Goal: Task Accomplishment & Management: Manage account settings

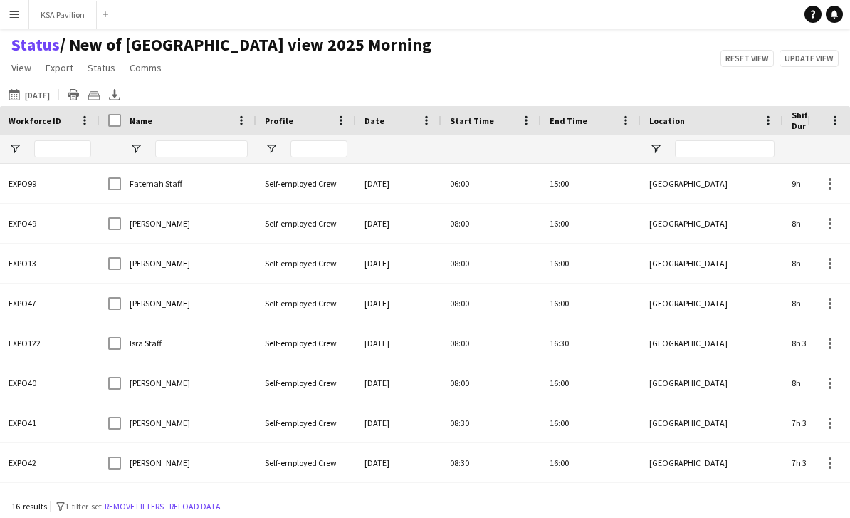
drag, startPoint x: 0, startPoint y: 0, endPoint x: 305, endPoint y: 72, distance: 313.1
click at [305, 72] on app-page-menu "View Views Default view New of Osaka view 2025 Morning OSAKA OSAKA NEW Evening …" at bounding box center [221, 69] width 443 height 27
click at [23, 68] on span "View" at bounding box center [21, 67] width 20 height 13
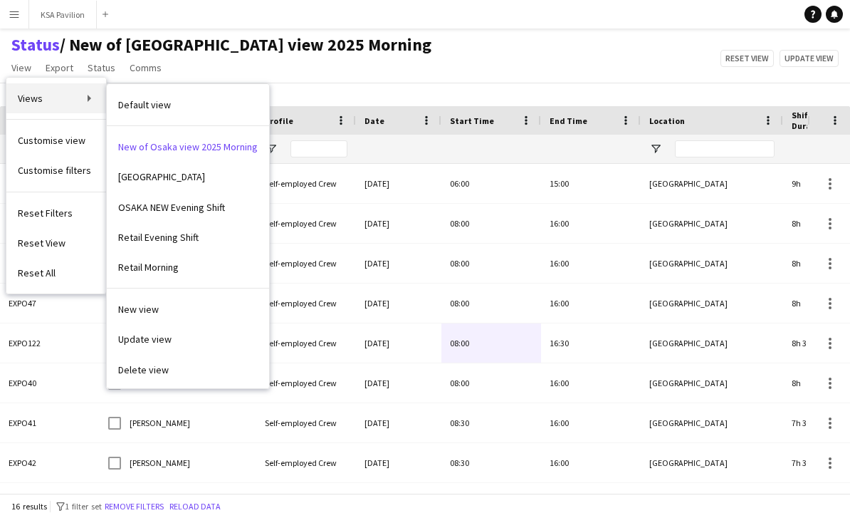
click at [92, 101] on link "Views" at bounding box center [56, 98] width 100 height 30
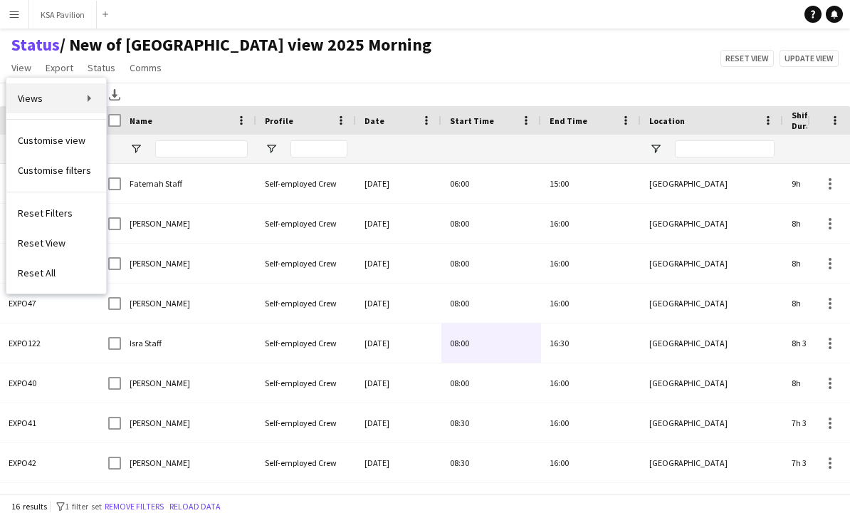
click at [84, 99] on link "Views" at bounding box center [56, 98] width 100 height 30
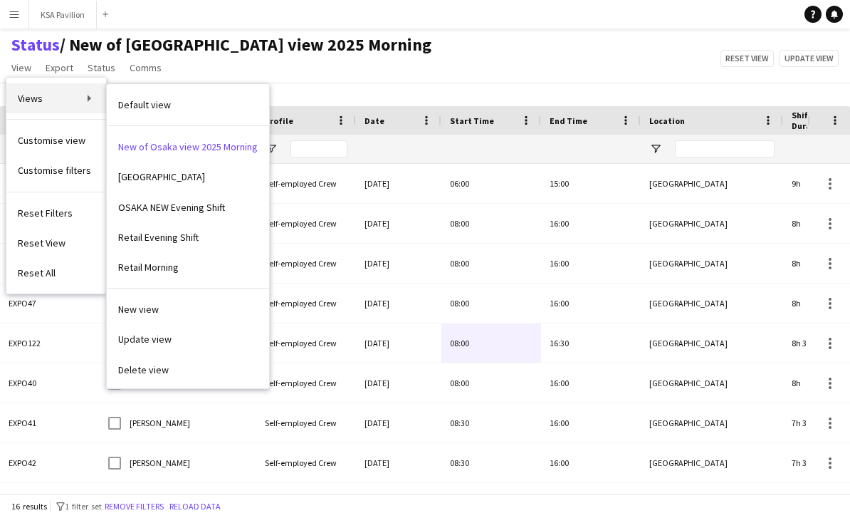
click at [82, 98] on link "Views" at bounding box center [56, 98] width 100 height 30
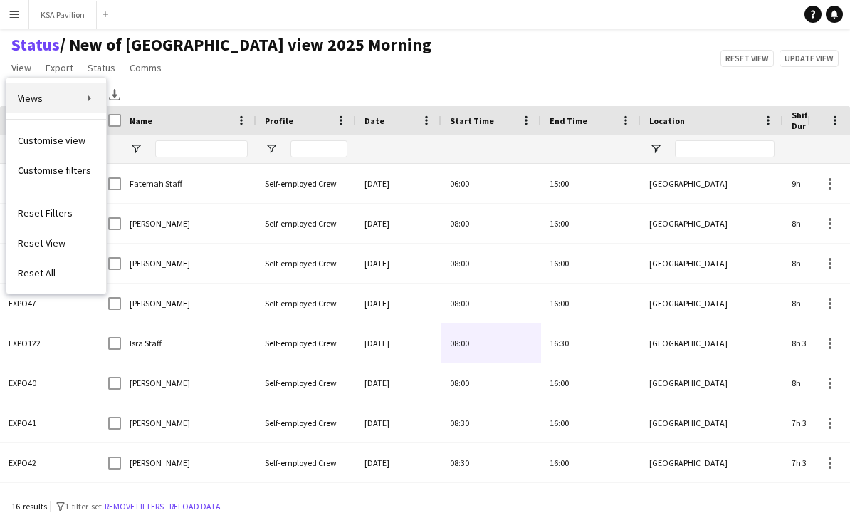
click at [82, 99] on link "Views" at bounding box center [56, 98] width 100 height 30
click at [91, 100] on link "Views" at bounding box center [56, 98] width 100 height 30
click at [92, 100] on link "Views" at bounding box center [56, 98] width 100 height 30
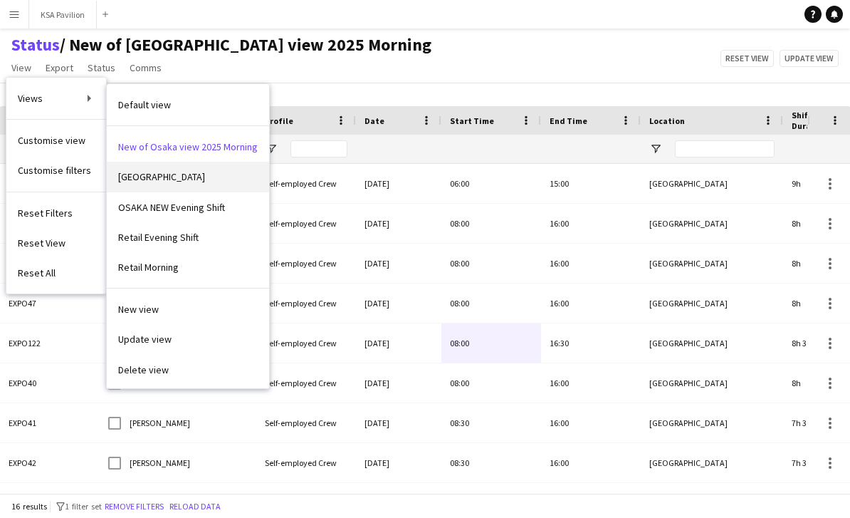
click at [192, 185] on link "[GEOGRAPHIC_DATA]" at bounding box center [188, 177] width 162 height 30
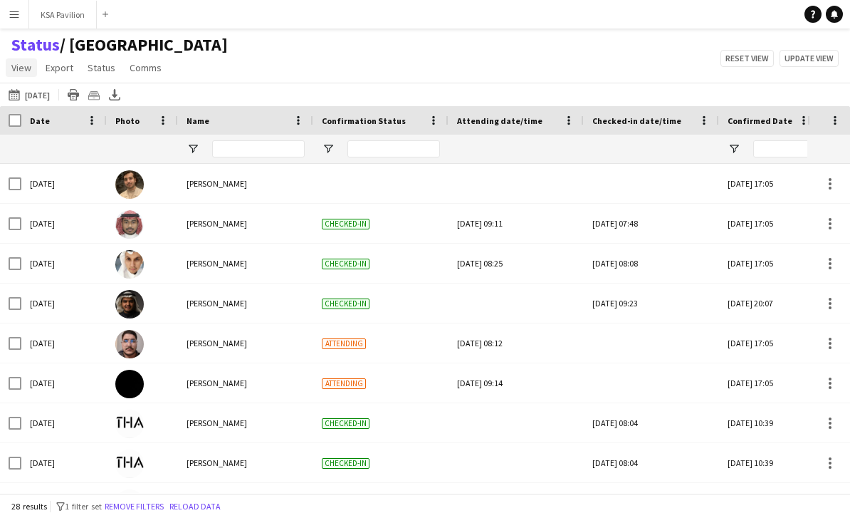
click at [20, 67] on span "View" at bounding box center [21, 67] width 20 height 13
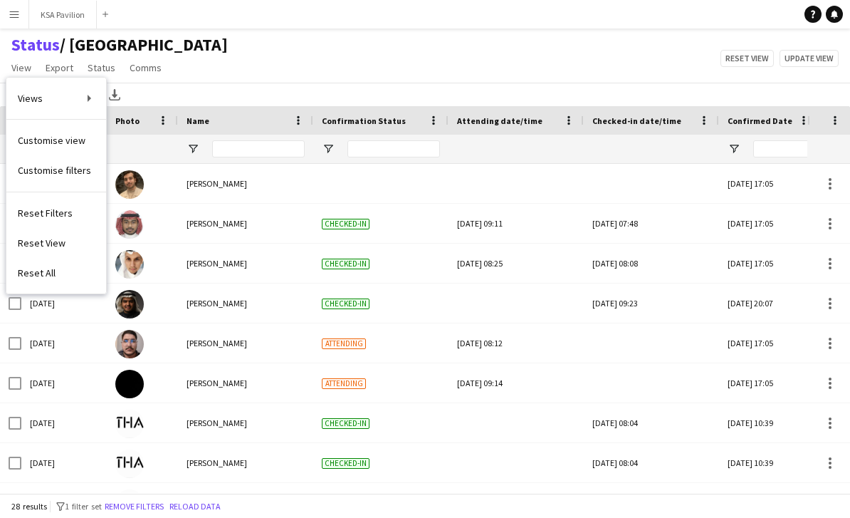
click at [218, 59] on div "Status / OSAKA View Views Default view New of Osaka view 2025 Morning OSAKA OSA…" at bounding box center [425, 58] width 850 height 48
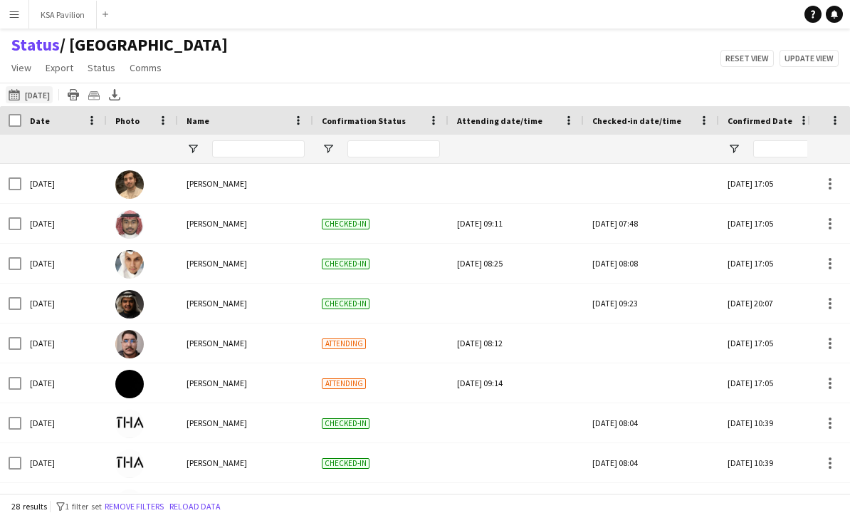
click at [23, 95] on app-icon "25-09-2025 to 01-10-2025" at bounding box center [17, 94] width 16 height 11
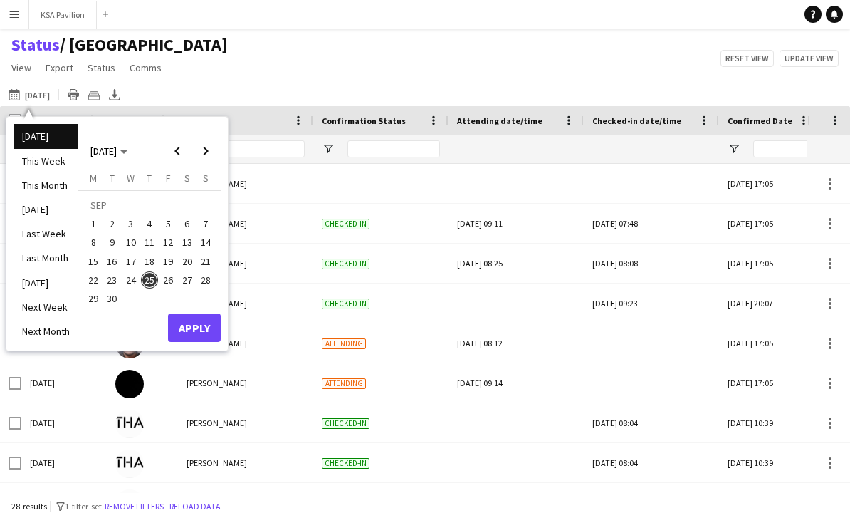
click at [147, 279] on span "25" at bounding box center [149, 279] width 17 height 17
click at [197, 332] on button "Apply" at bounding box center [194, 327] width 53 height 28
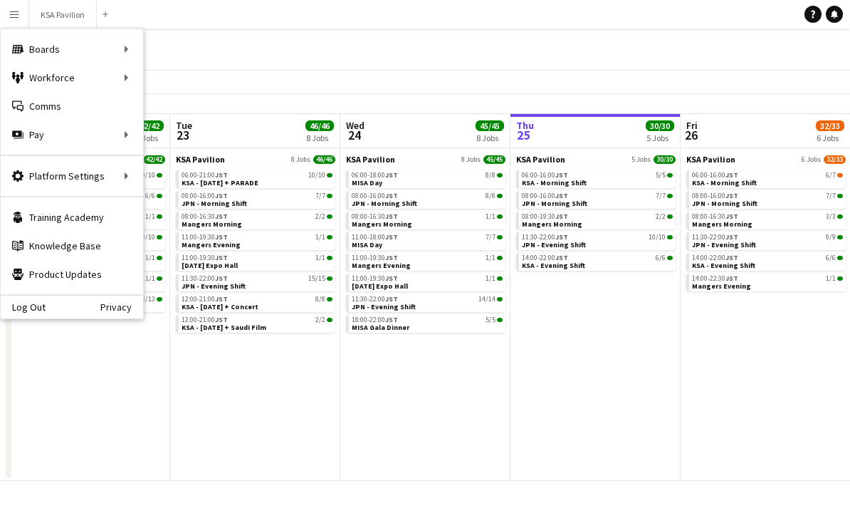
scroll to position [0, 340]
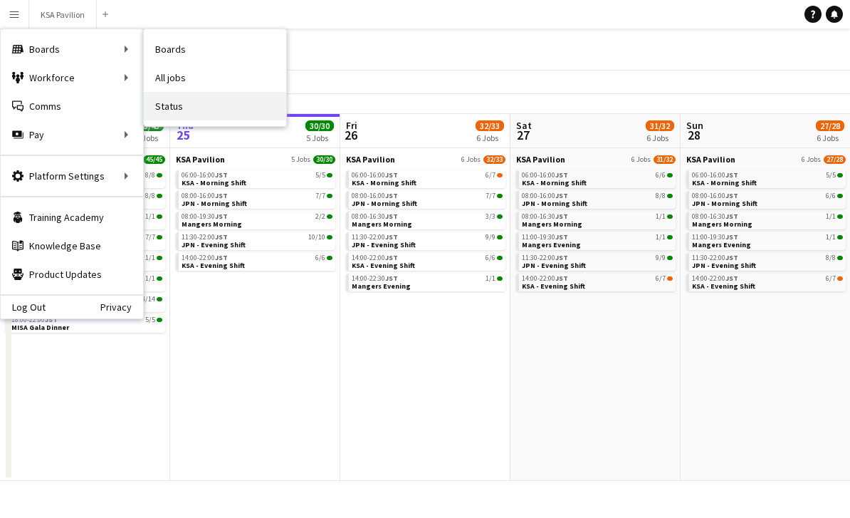
click at [182, 103] on link "Status" at bounding box center [215, 106] width 142 height 28
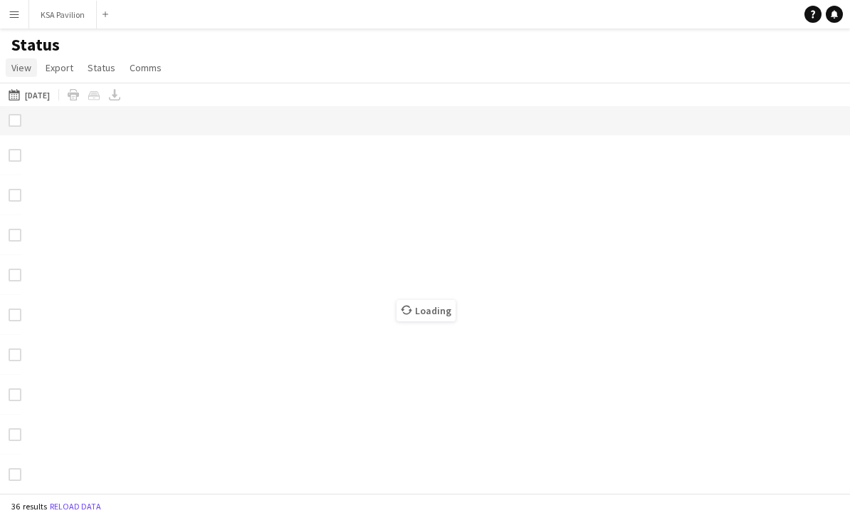
click at [23, 65] on span "View" at bounding box center [21, 67] width 20 height 13
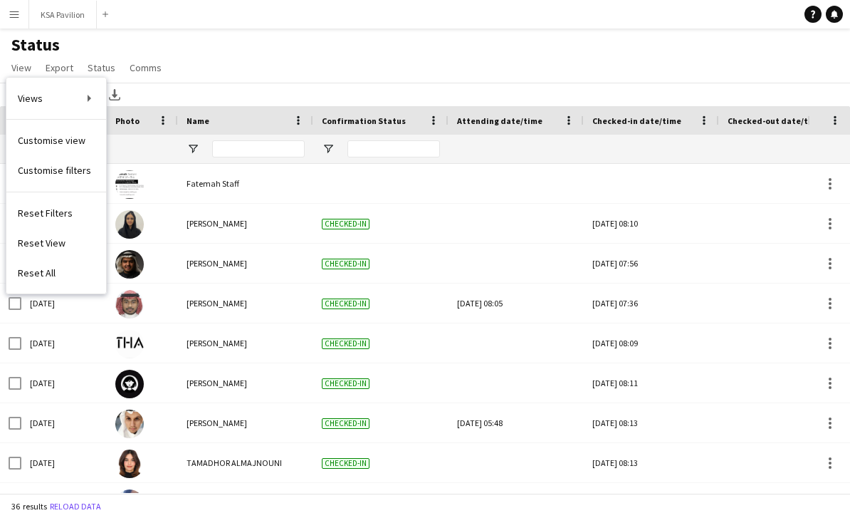
click at [299, 87] on div "02-08-2025 02-08-2025 Today This Week This Month Yesterday Last Week Last Month…" at bounding box center [425, 94] width 850 height 23
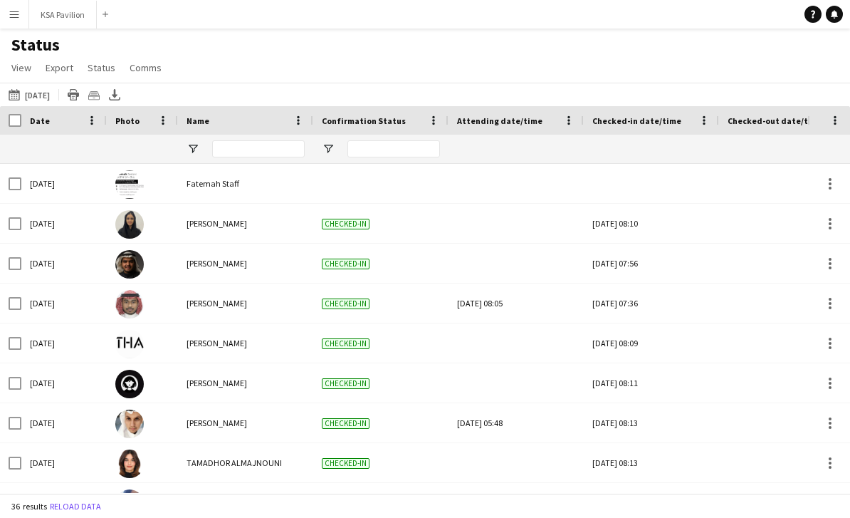
click at [51, 97] on button "02-08-2025 02-08-2025" at bounding box center [29, 94] width 47 height 17
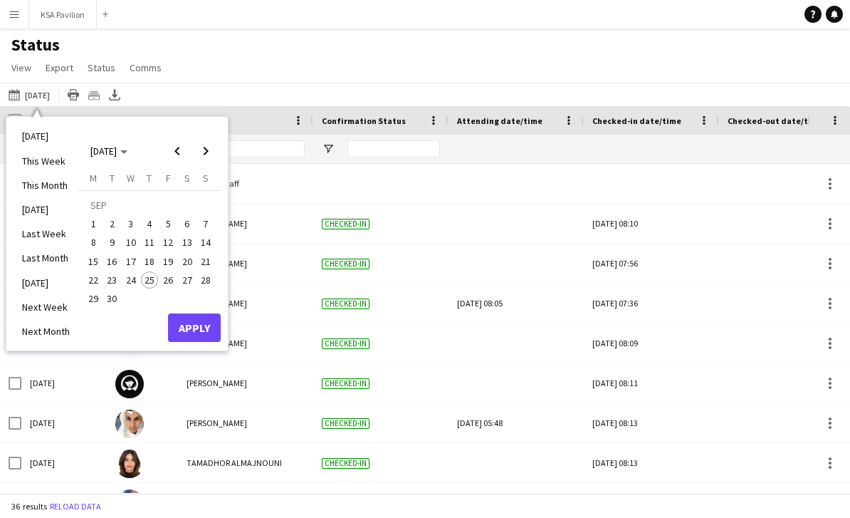
click at [147, 279] on span "25" at bounding box center [149, 279] width 17 height 17
click at [189, 333] on button "Apply" at bounding box center [194, 327] width 53 height 28
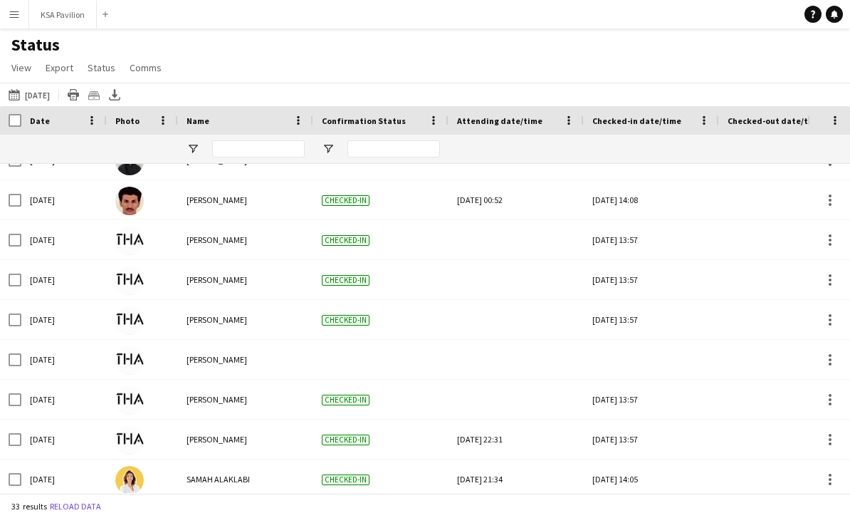
scroll to position [0, 59]
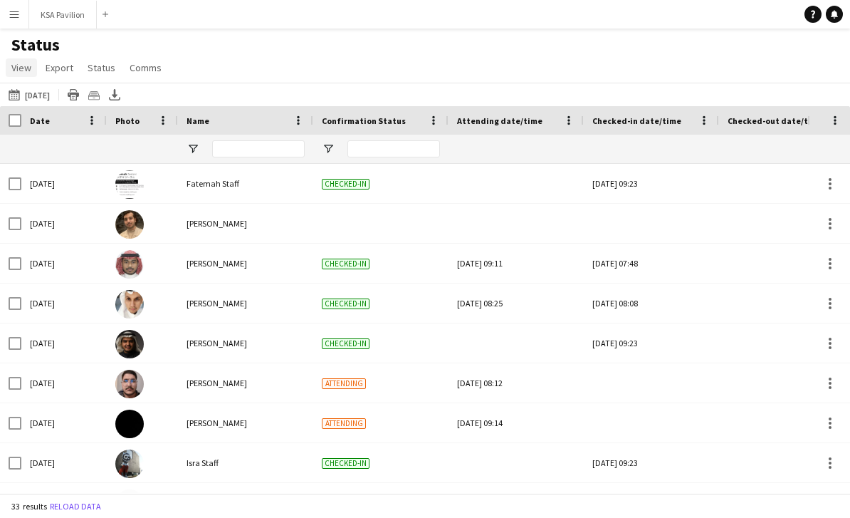
click at [21, 70] on span "View" at bounding box center [21, 67] width 20 height 13
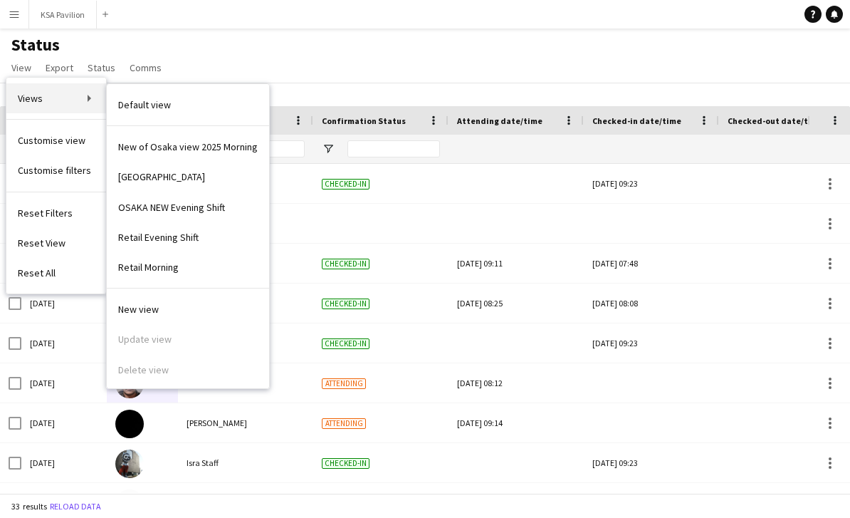
click at [64, 104] on link "Views" at bounding box center [56, 98] width 100 height 30
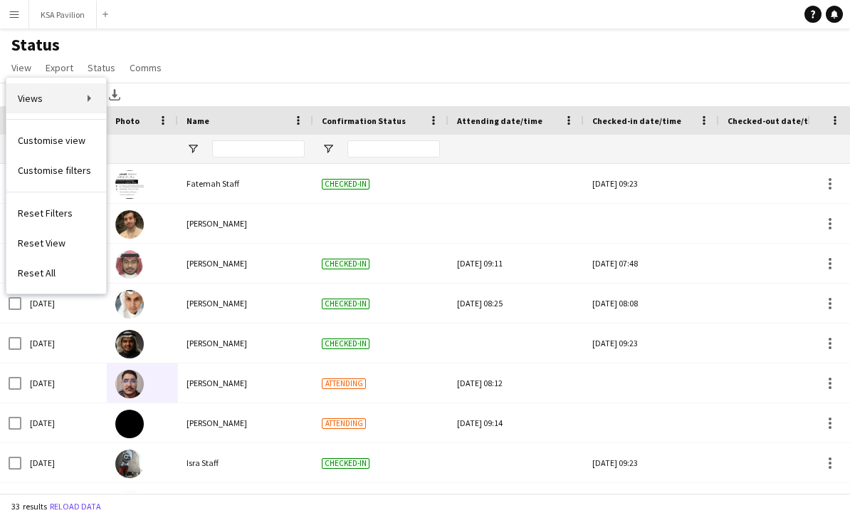
click at [43, 105] on link "Views" at bounding box center [56, 98] width 100 height 30
click at [63, 143] on span "Customise view" at bounding box center [52, 140] width 68 height 13
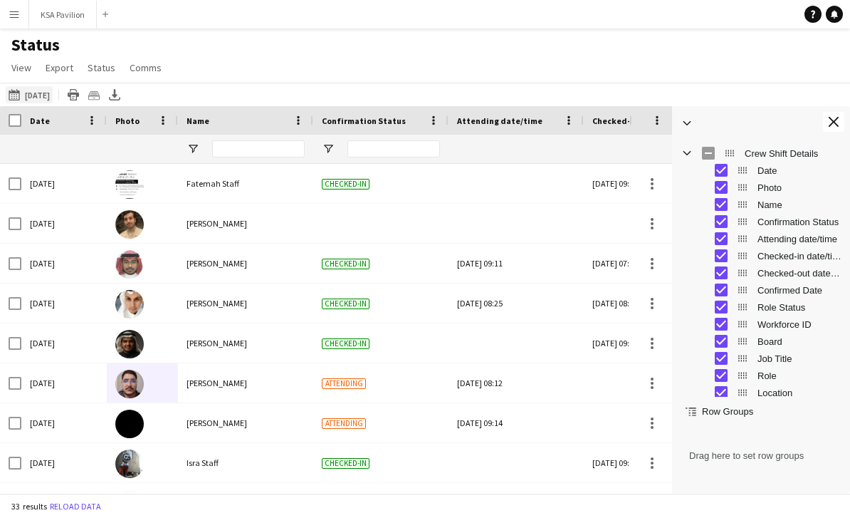
click at [31, 97] on button "02-08-2025 Today" at bounding box center [29, 94] width 47 height 17
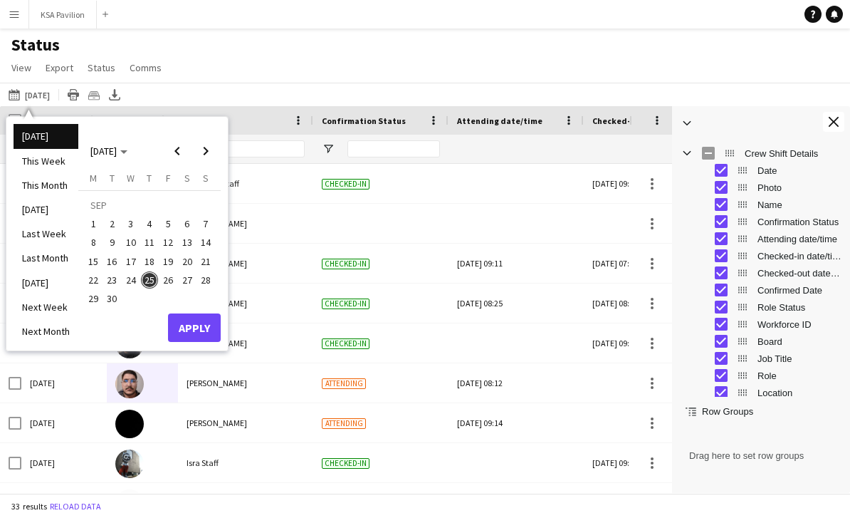
click at [31, 97] on button "02-08-2025 Today" at bounding box center [29, 94] width 47 height 17
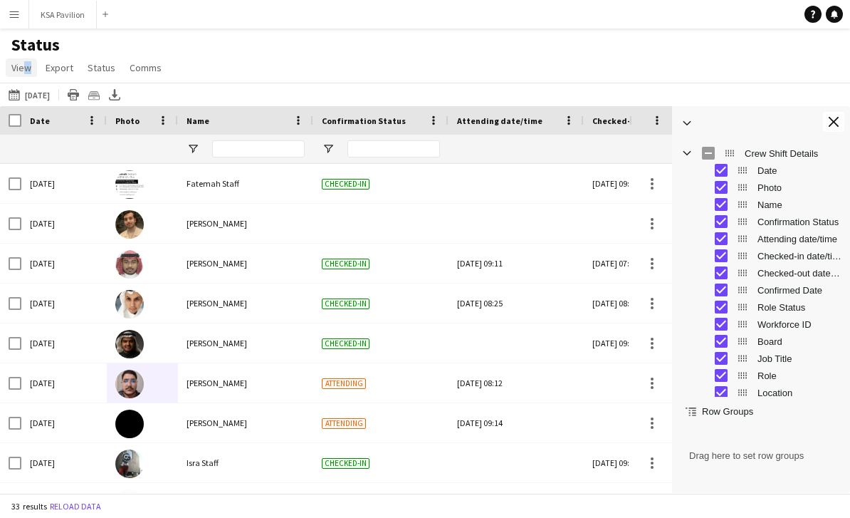
click at [20, 70] on span "View" at bounding box center [21, 67] width 20 height 13
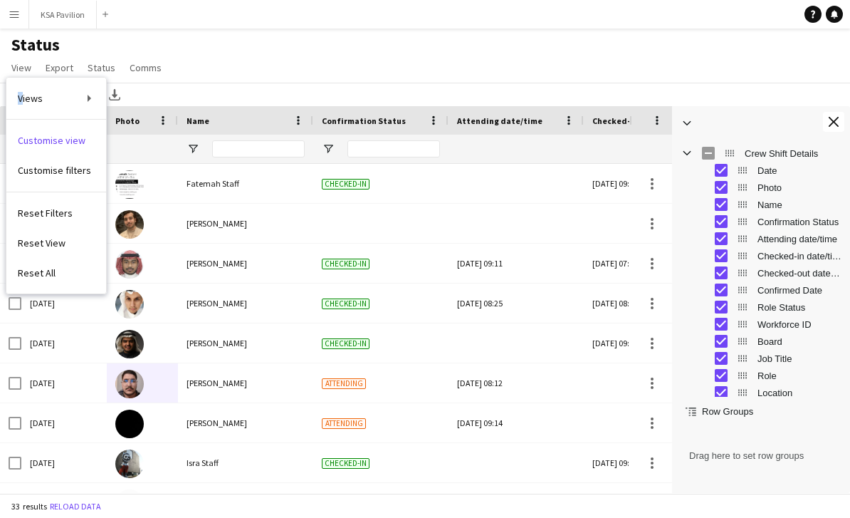
drag, startPoint x: 20, startPoint y: 70, endPoint x: 93, endPoint y: 96, distance: 77.0
click at [93, 83] on app-page-menu "View Views Default view New of Osaka view 2025 Morning OSAKA OSAKA NEW Evening …" at bounding box center [88, 69] width 176 height 27
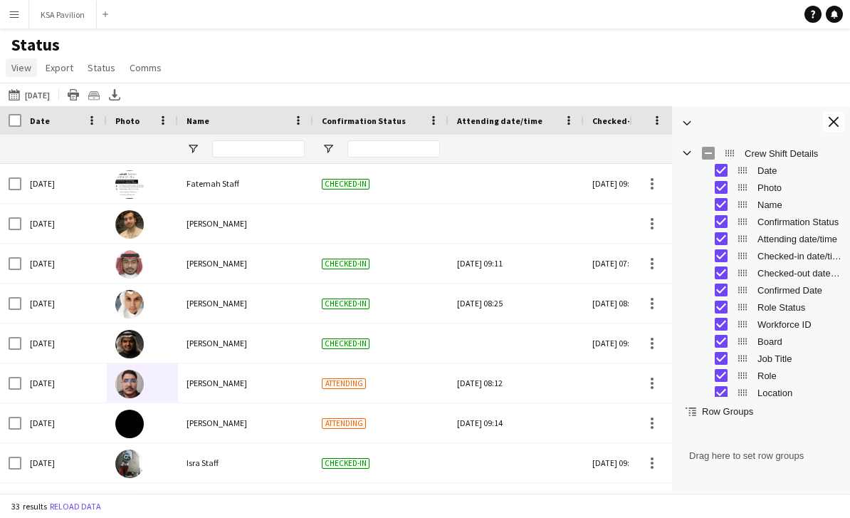
click at [23, 65] on span "View" at bounding box center [21, 67] width 20 height 13
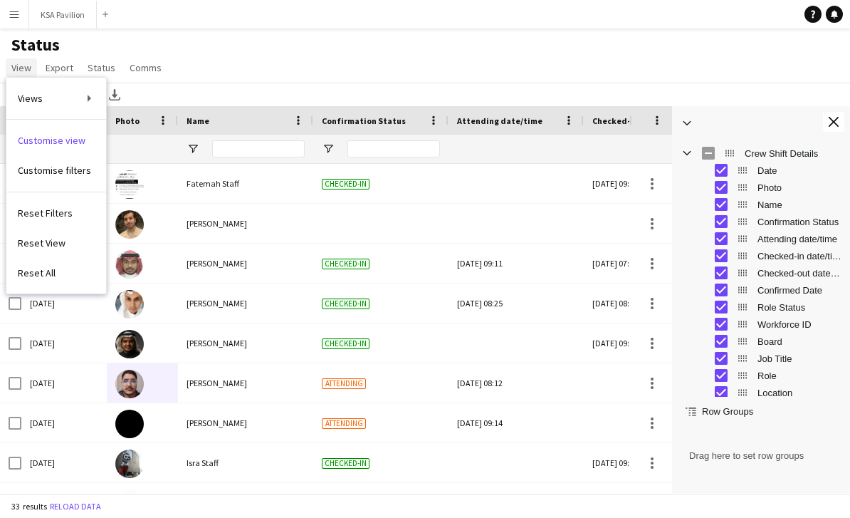
click at [21, 67] on span "View" at bounding box center [21, 67] width 20 height 13
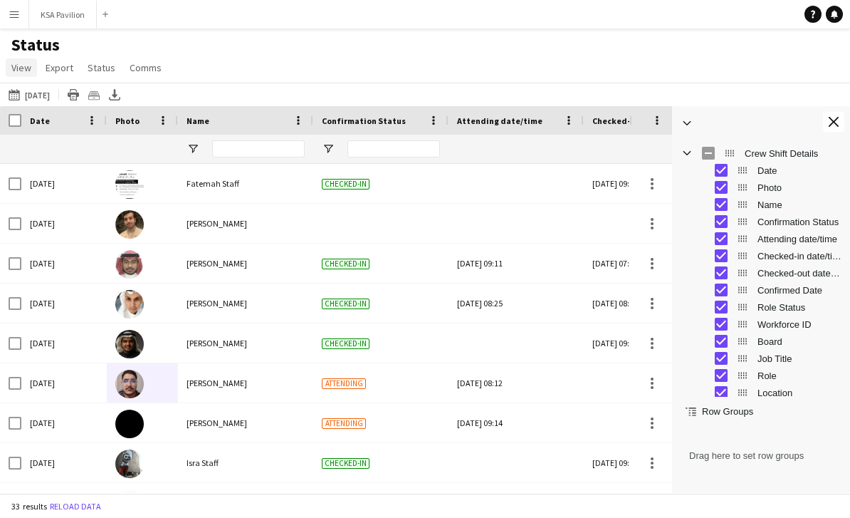
click at [20, 69] on span "View" at bounding box center [21, 67] width 20 height 13
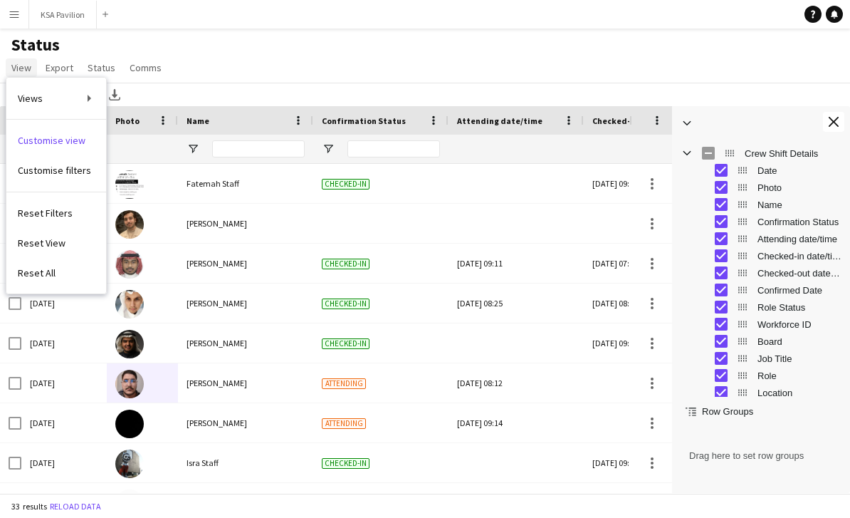
click at [25, 70] on span "View" at bounding box center [21, 67] width 20 height 13
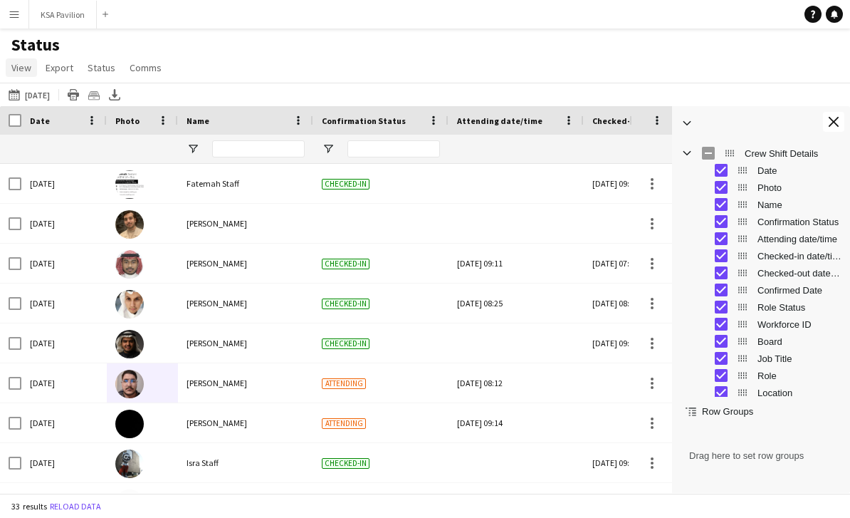
click at [23, 69] on span "View" at bounding box center [21, 67] width 20 height 13
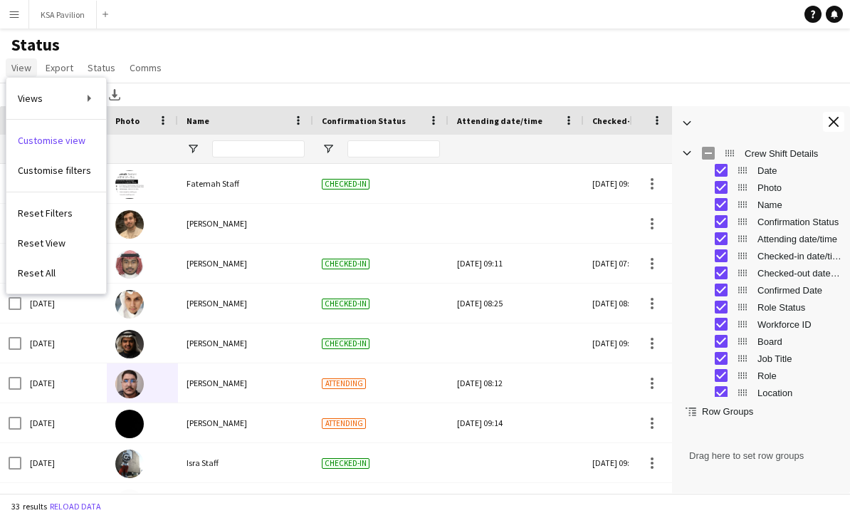
scroll to position [0, 0]
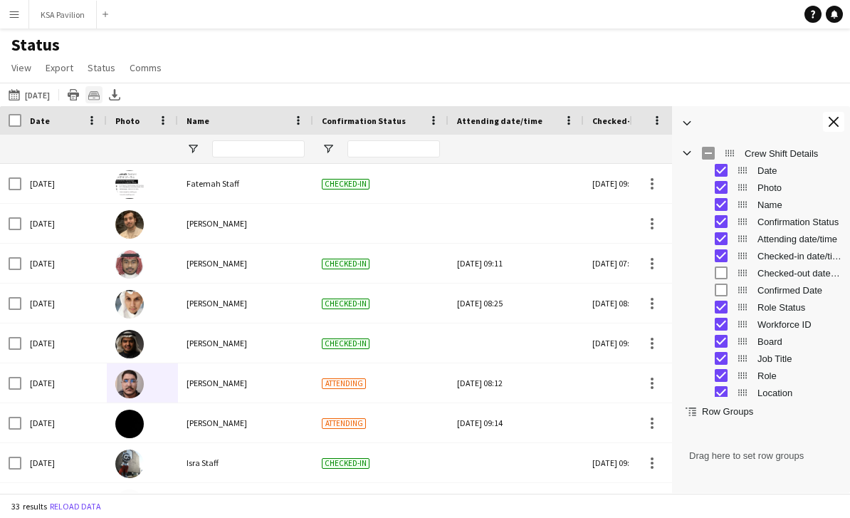
click at [90, 98] on icon "Crew files as ZIP" at bounding box center [93, 94] width 11 height 11
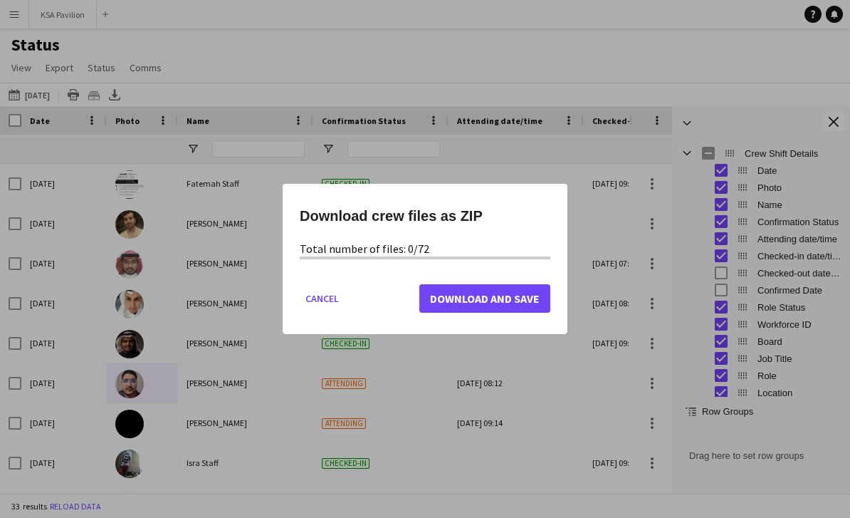
click at [498, 298] on span "Download and Save" at bounding box center [485, 298] width 110 height 14
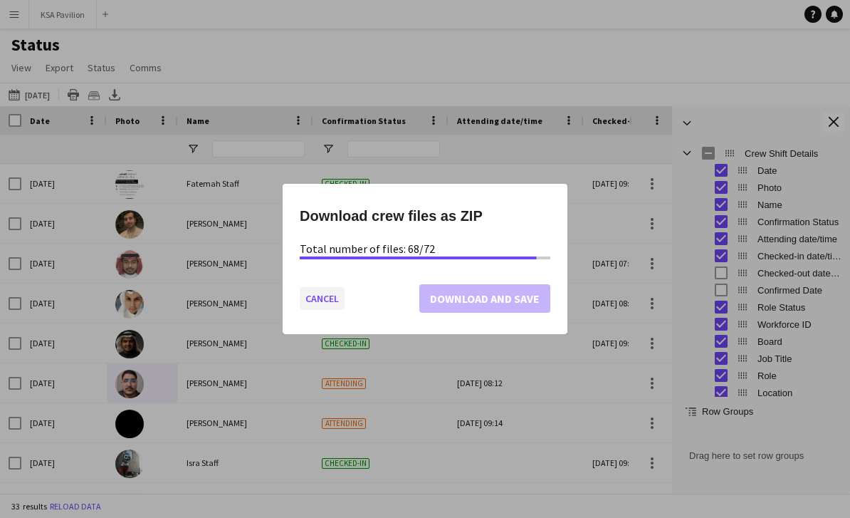
click at [325, 304] on button "Cancel" at bounding box center [322, 298] width 45 height 23
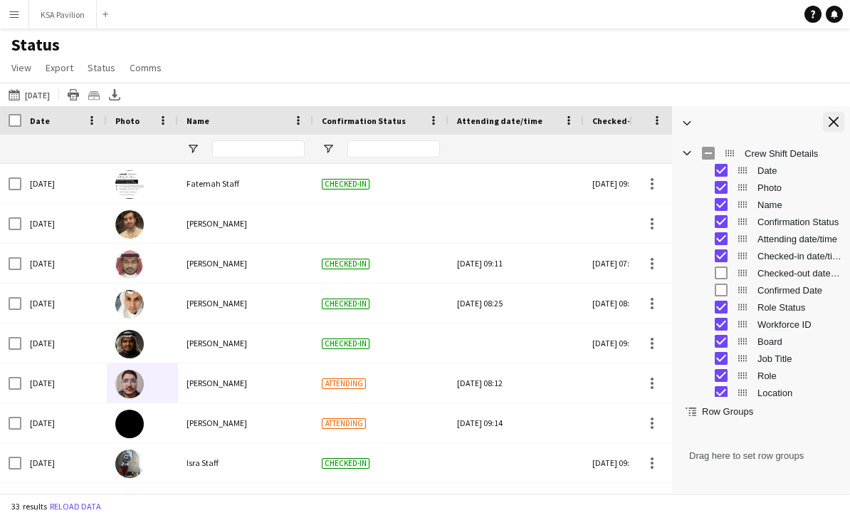
click at [832, 125] on app-icon "Close tool panel" at bounding box center [834, 122] width 10 height 10
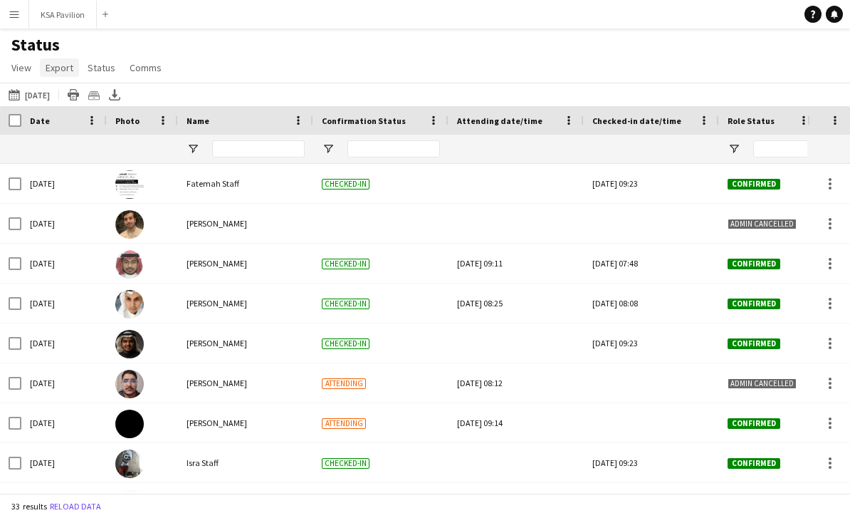
click at [66, 68] on span "Export" at bounding box center [60, 67] width 28 height 13
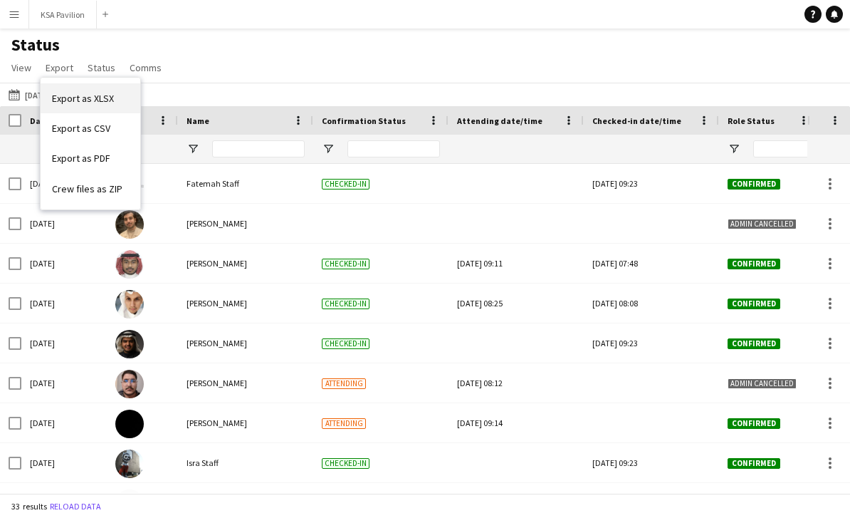
click at [85, 98] on span "Export as XLSX" at bounding box center [83, 98] width 62 height 13
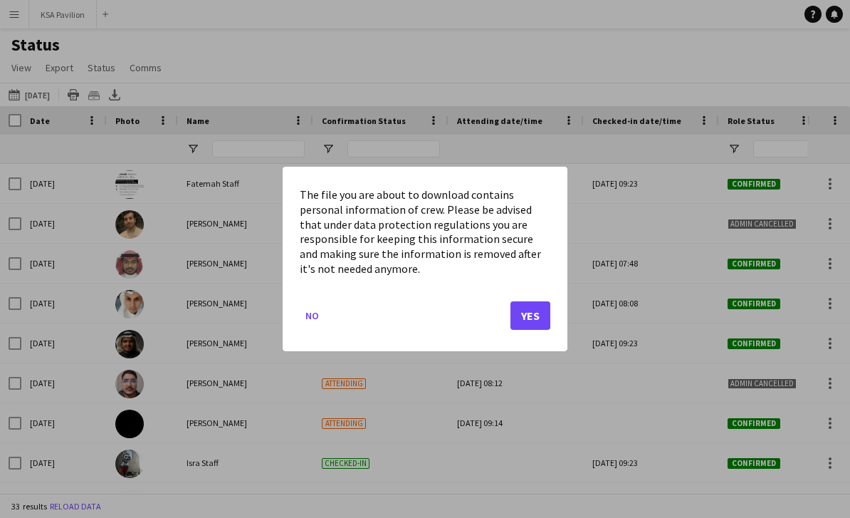
click at [531, 315] on button "Yes" at bounding box center [531, 315] width 40 height 28
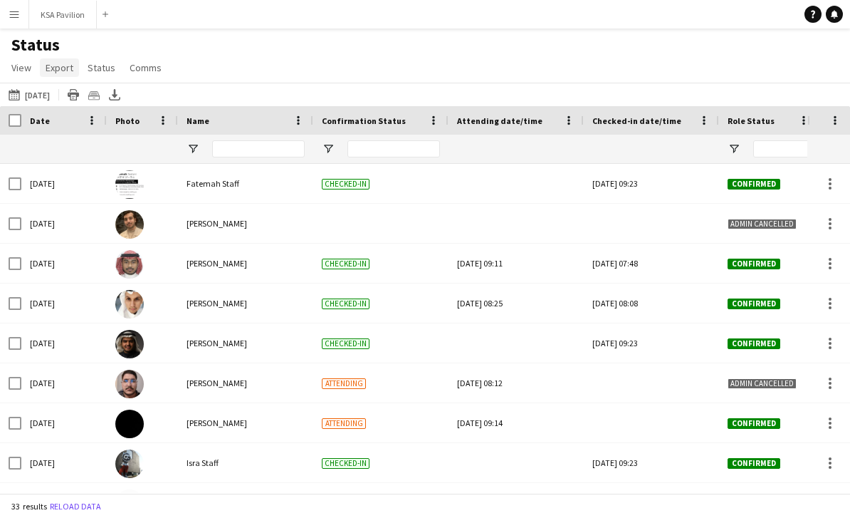
drag, startPoint x: 686, startPoint y: 1, endPoint x: 65, endPoint y: 67, distance: 625.1
click at [0, 0] on html "Menu Boards Boards Boards All jobs Status Workforce Workforce My Workforce Recr…" at bounding box center [425, 259] width 850 height 518
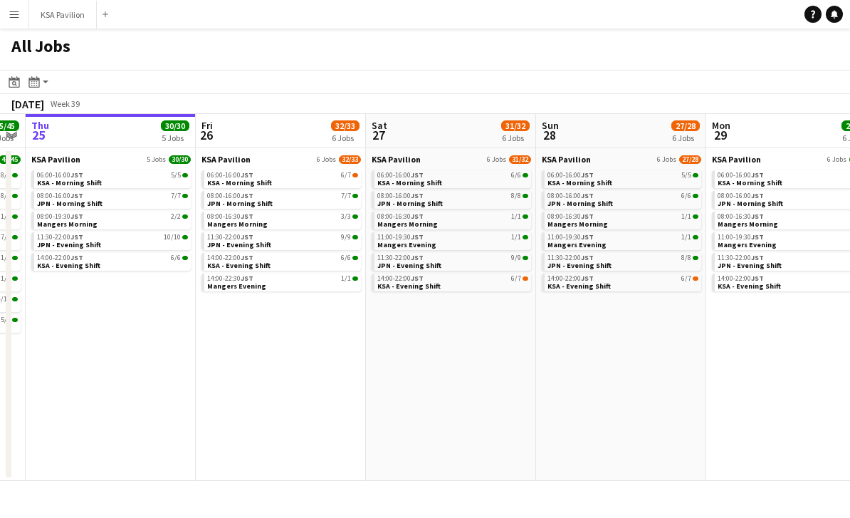
scroll to position [0, 442]
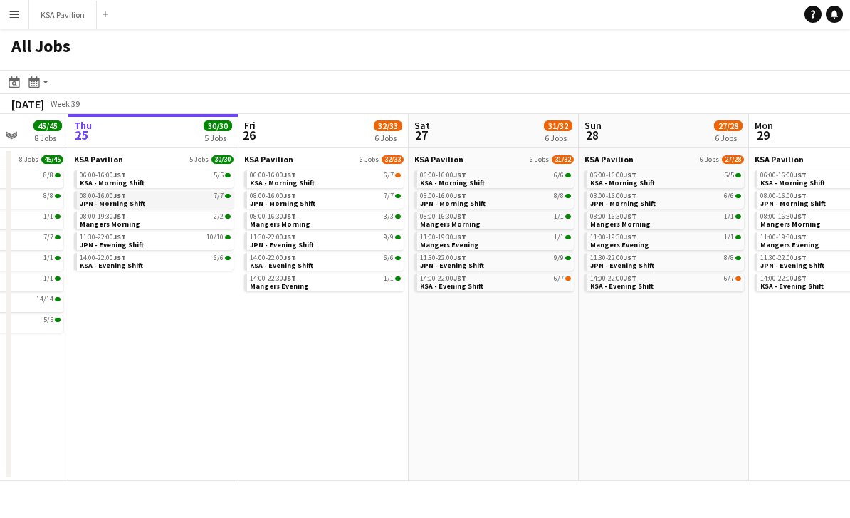
click at [173, 198] on div "08:00-16:00 JST 7/7" at bounding box center [155, 195] width 151 height 7
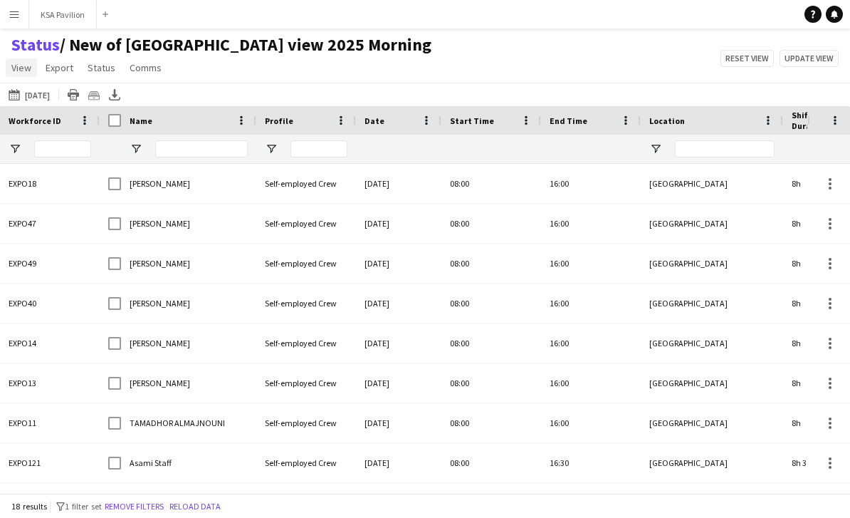
click at [20, 68] on span "View" at bounding box center [21, 67] width 20 height 13
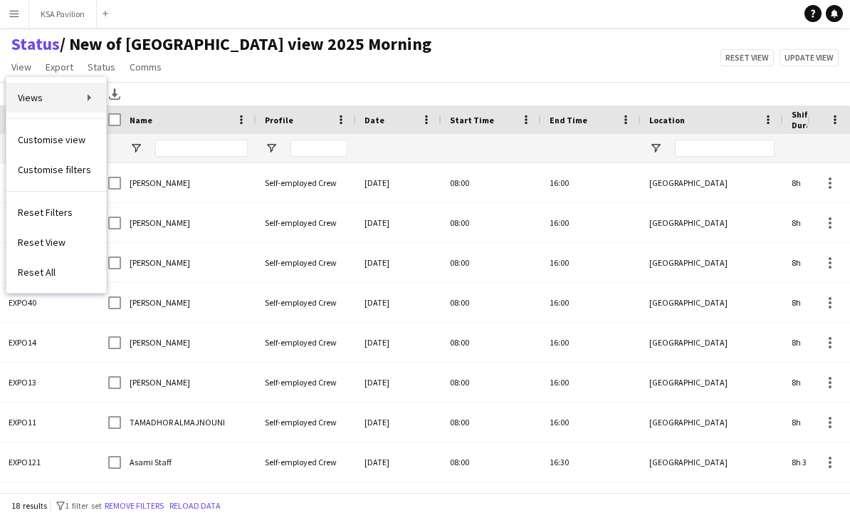
scroll to position [46, 0]
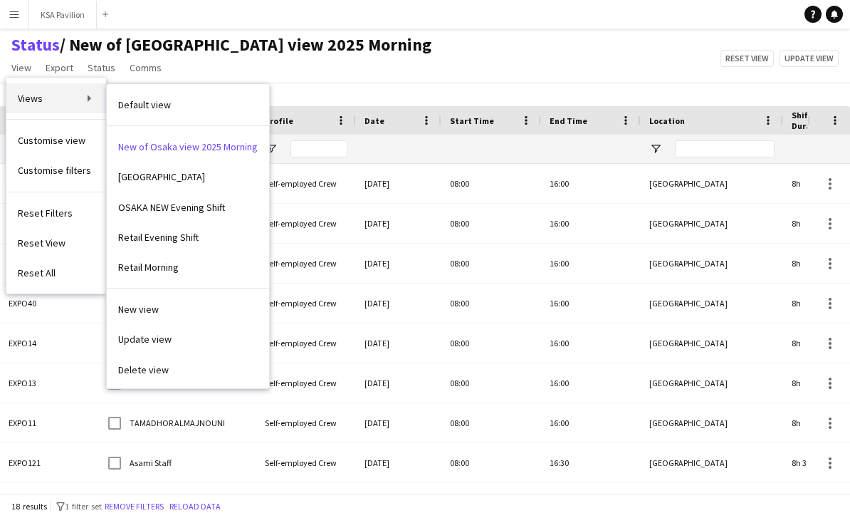
drag, startPoint x: 76, startPoint y: 50, endPoint x: 77, endPoint y: 57, distance: 7.2
click at [77, 83] on link "Views" at bounding box center [56, 98] width 100 height 30
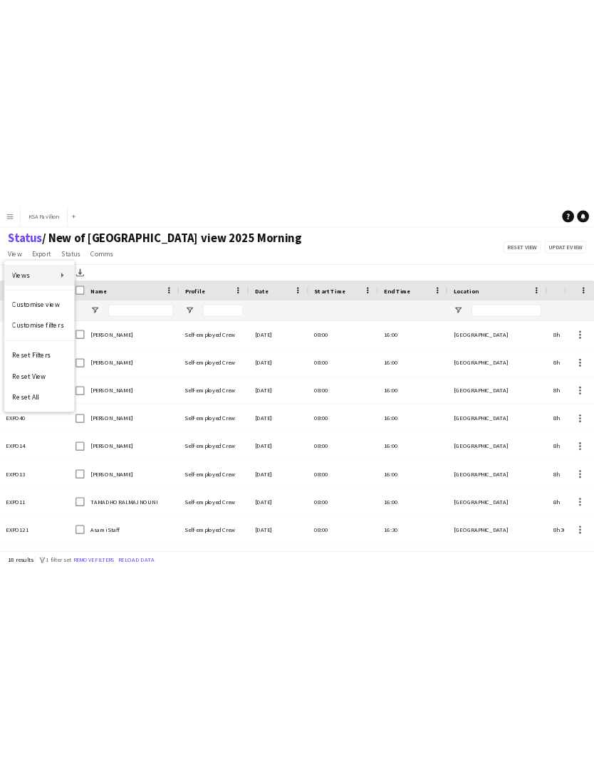
scroll to position [0, 0]
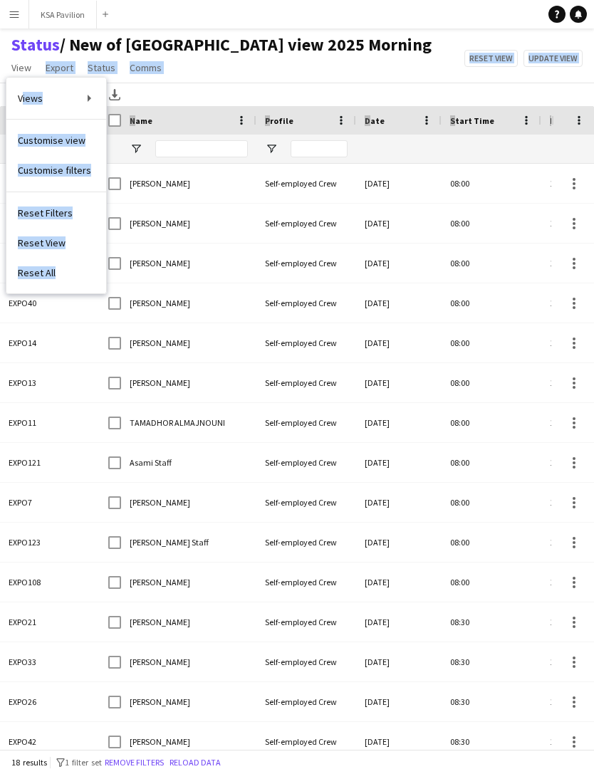
click at [361, 78] on div "Status / New of Osaka view 2025 Morning View Views Default view New of Osaka vi…" at bounding box center [297, 58] width 594 height 48
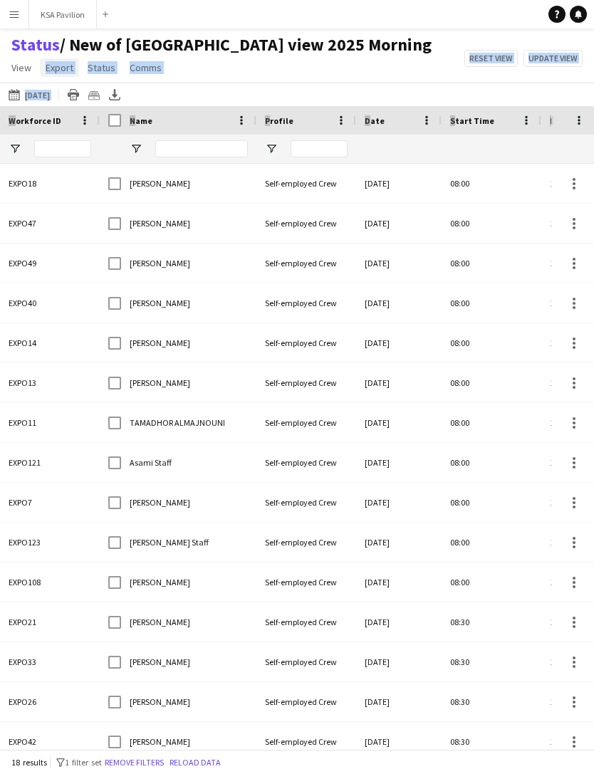
click at [58, 73] on span "Export" at bounding box center [60, 67] width 28 height 13
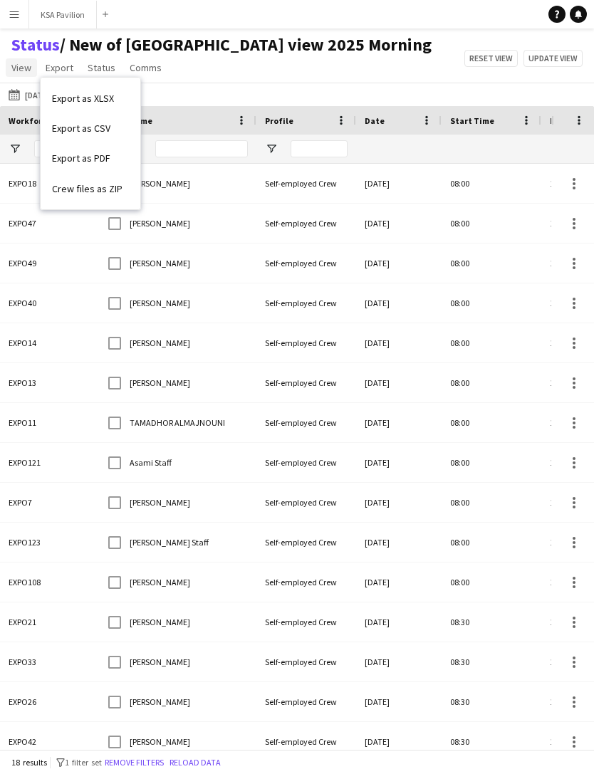
click at [17, 72] on span "View" at bounding box center [21, 67] width 20 height 13
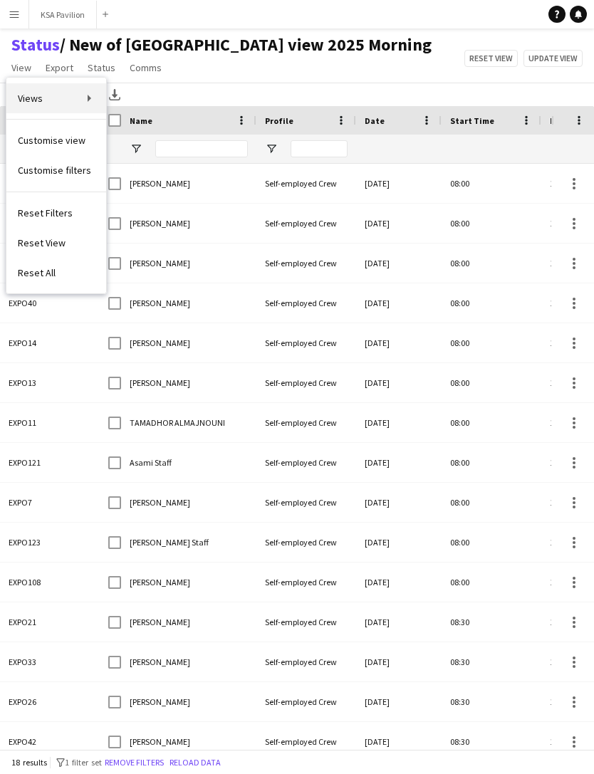
click at [56, 108] on link "Views" at bounding box center [56, 98] width 100 height 30
click at [78, 103] on link "Views" at bounding box center [56, 98] width 100 height 30
click at [76, 110] on link "Views" at bounding box center [56, 98] width 100 height 30
click at [89, 107] on link "Views" at bounding box center [56, 98] width 100 height 30
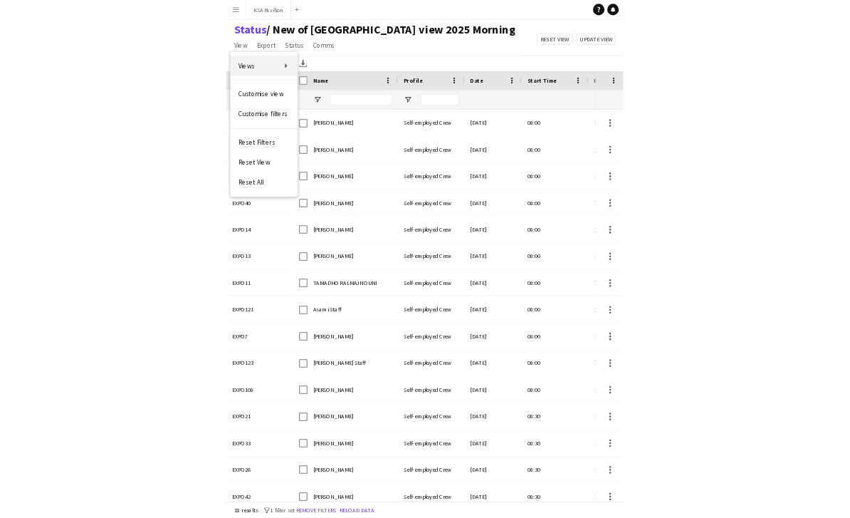
scroll to position [46, 0]
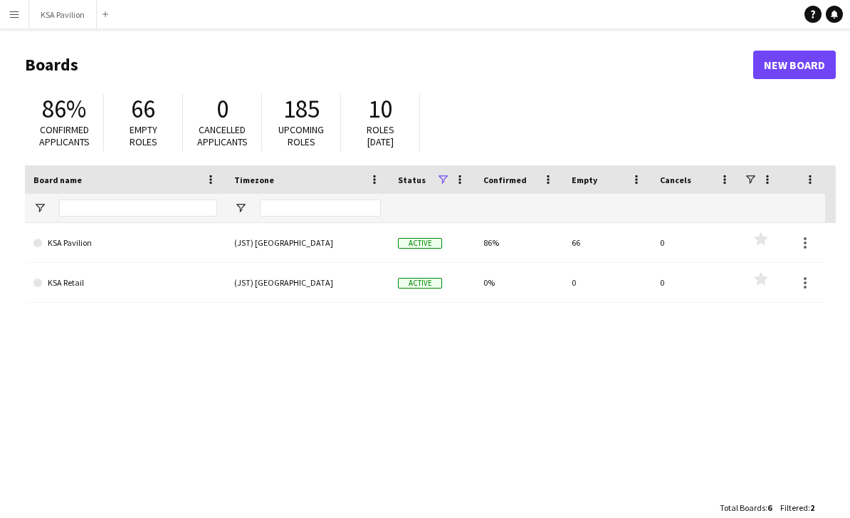
click at [11, 13] on app-icon "Menu" at bounding box center [14, 14] width 11 height 11
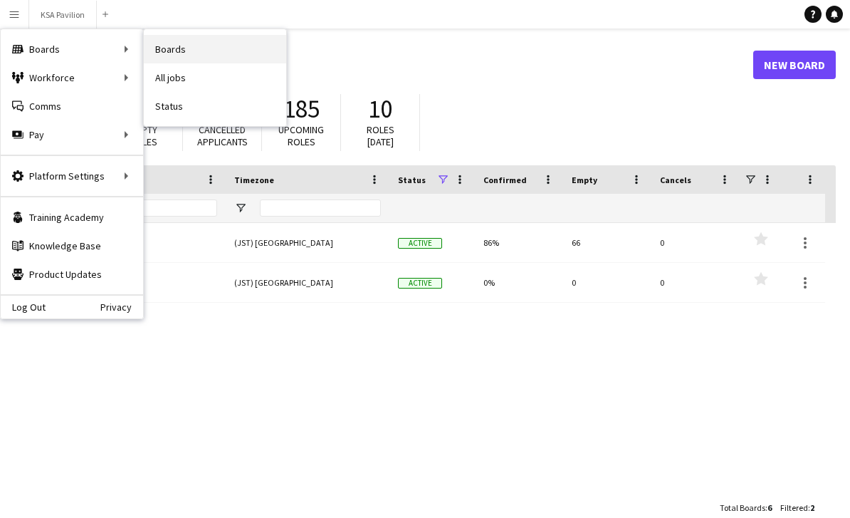
click at [184, 51] on link "Boards" at bounding box center [215, 49] width 142 height 28
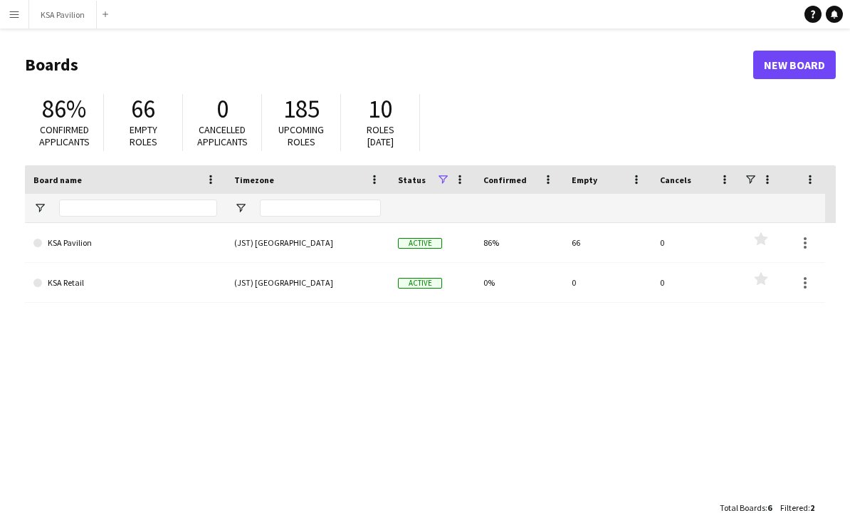
click at [10, 13] on app-icon "Menu" at bounding box center [14, 14] width 11 height 11
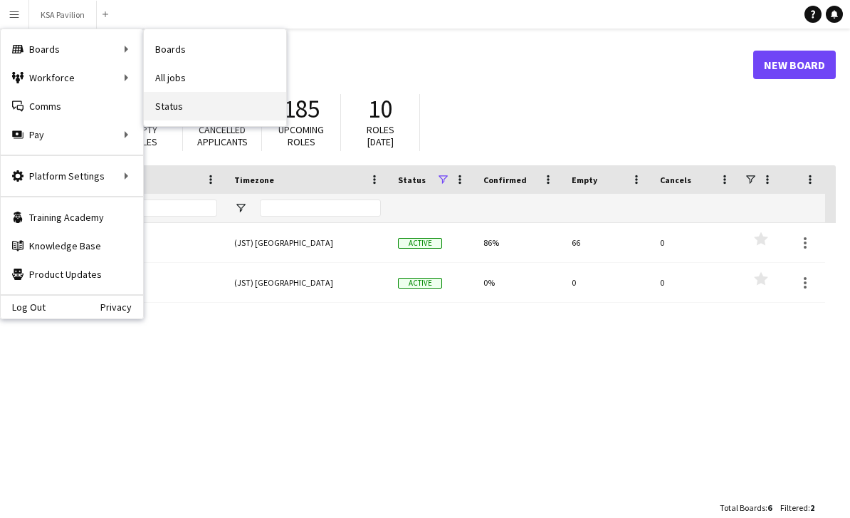
click at [174, 105] on link "Status" at bounding box center [215, 106] width 142 height 28
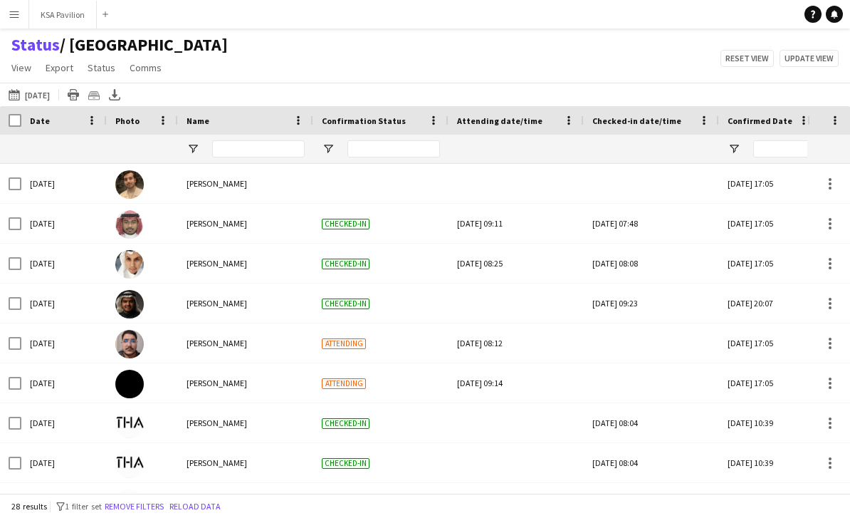
click at [264, 43] on div "Status / OSAKA View Views Default view New of Osaka view 2025 Morning OSAKA OSA…" at bounding box center [425, 58] width 850 height 48
click at [34, 97] on button "25-09-2025 to 01-10-2025 Today" at bounding box center [29, 94] width 47 height 17
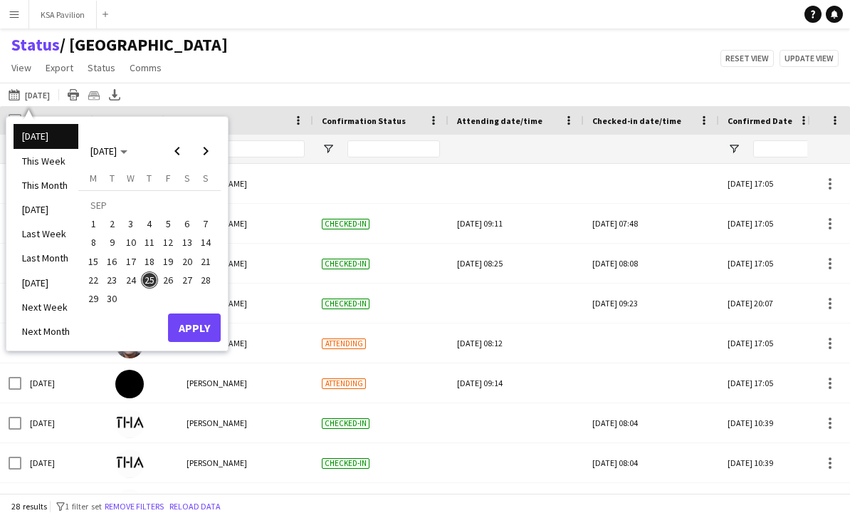
click at [154, 282] on span "25" at bounding box center [149, 279] width 17 height 17
click at [188, 333] on button "Apply" at bounding box center [194, 327] width 53 height 28
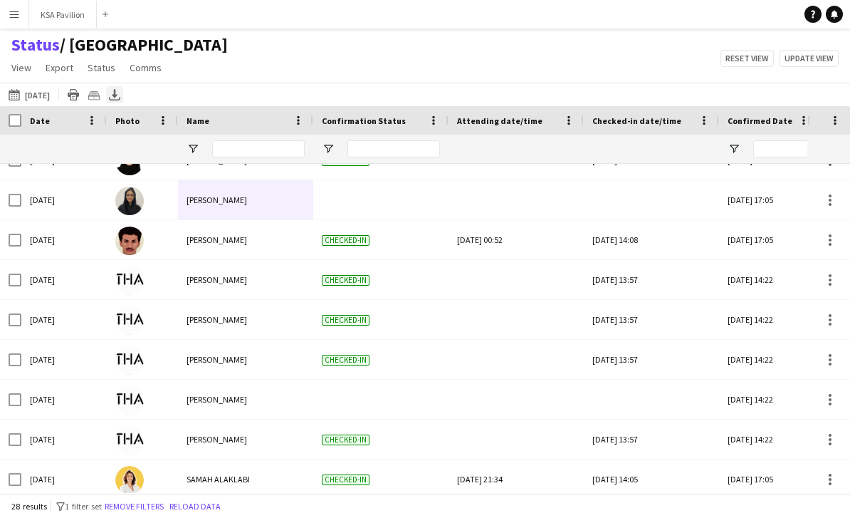
click at [114, 89] on icon "Export XLSX" at bounding box center [114, 94] width 11 height 11
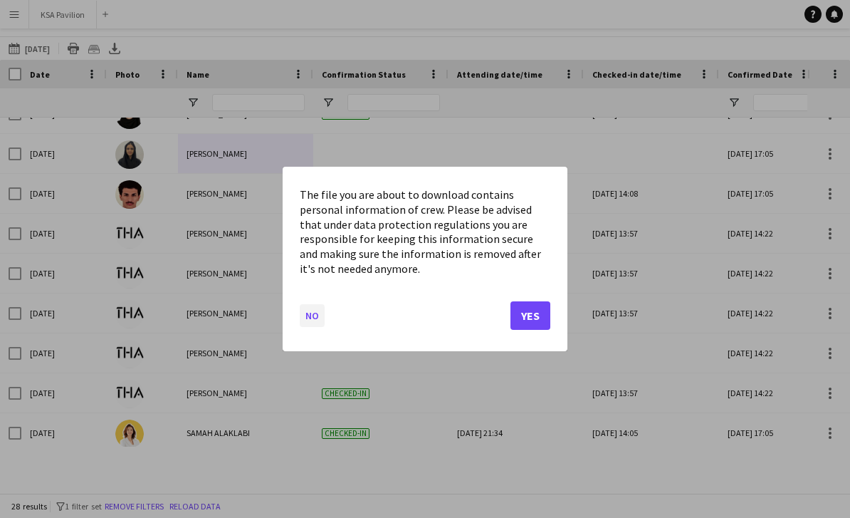
click at [323, 311] on button "No" at bounding box center [312, 315] width 25 height 23
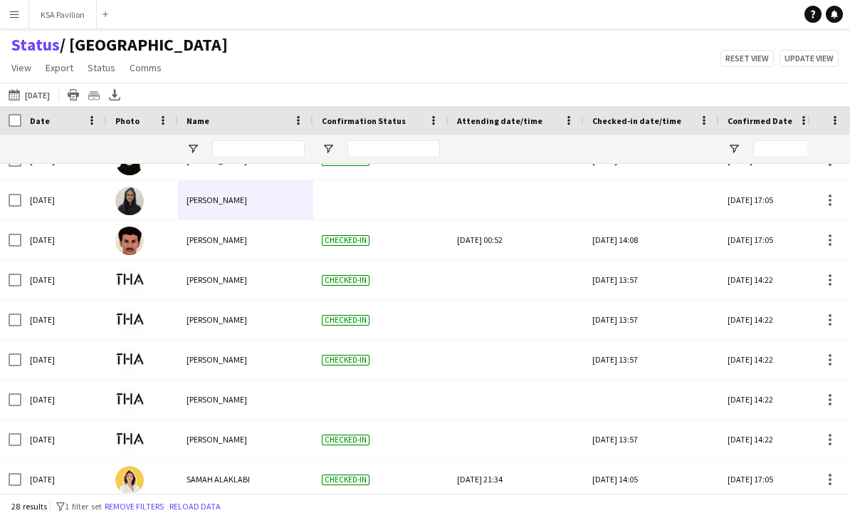
click at [167, 0] on app-navbar "Menu Boards Boards Boards All jobs Status Workforce Workforce My Workforce Recr…" at bounding box center [425, 14] width 850 height 28
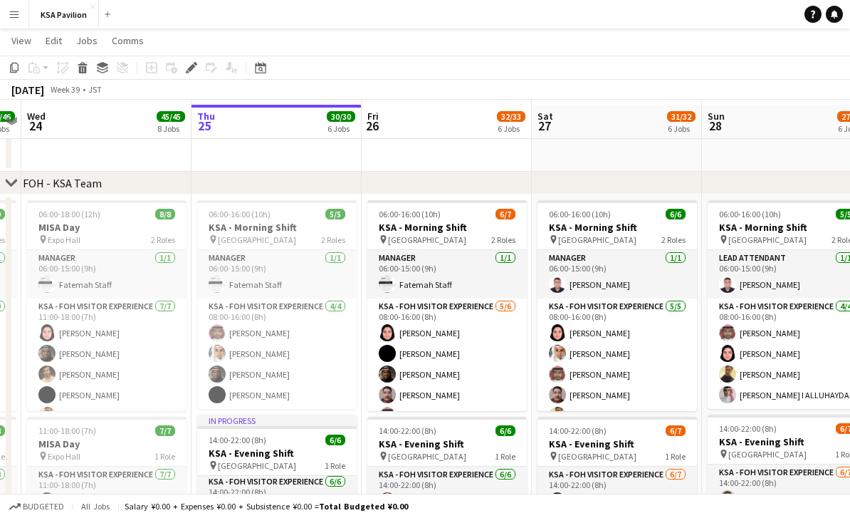
scroll to position [44, 0]
